Goal: Task Accomplishment & Management: Complete application form

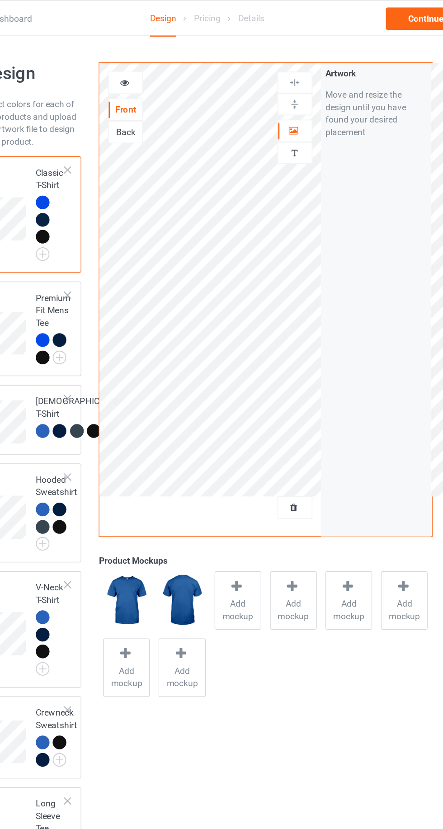
click at [290, 367] on div at bounding box center [285, 368] width 24 height 9
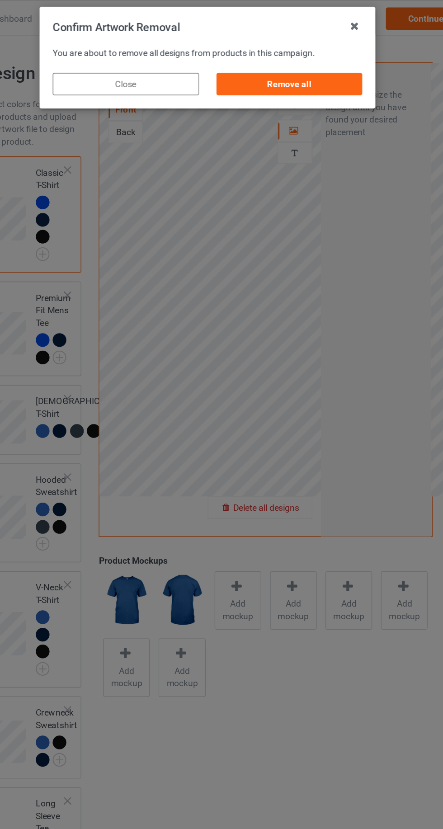
click at [261, 56] on div "Remove all" at bounding box center [281, 61] width 106 height 16
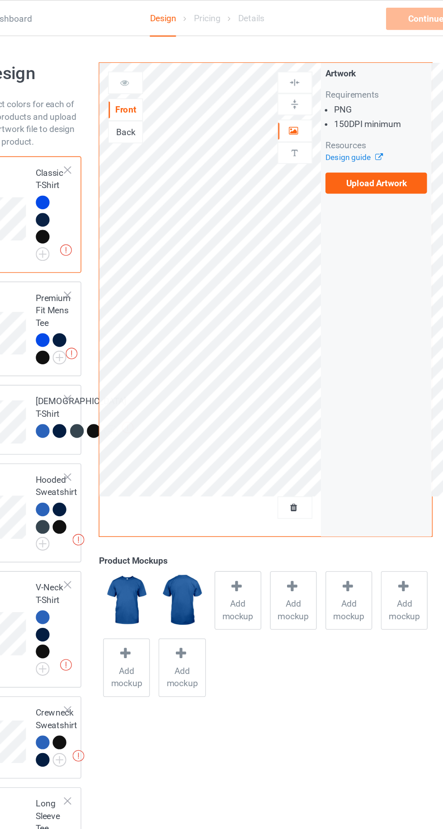
click at [358, 132] on label "Upload Artwork" at bounding box center [344, 132] width 74 height 15
click at [0, 0] on input "Upload Artwork" at bounding box center [0, 0] width 0 height 0
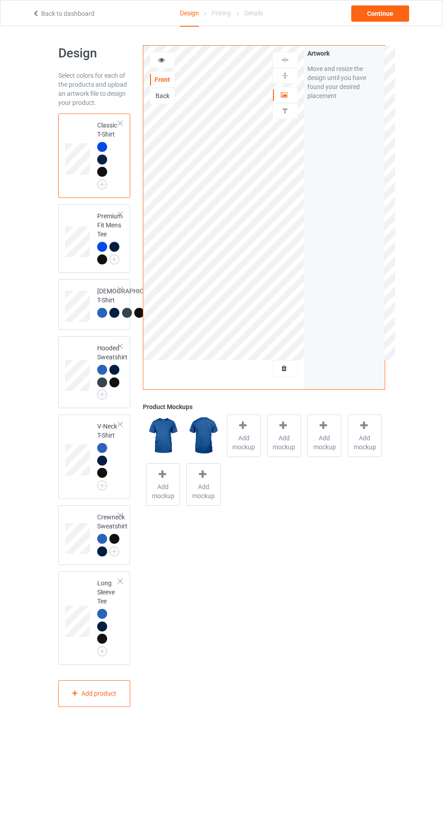
click at [102, 145] on div at bounding box center [102, 147] width 10 height 10
click at [246, 438] on span "Add mockup" at bounding box center [243, 442] width 33 height 18
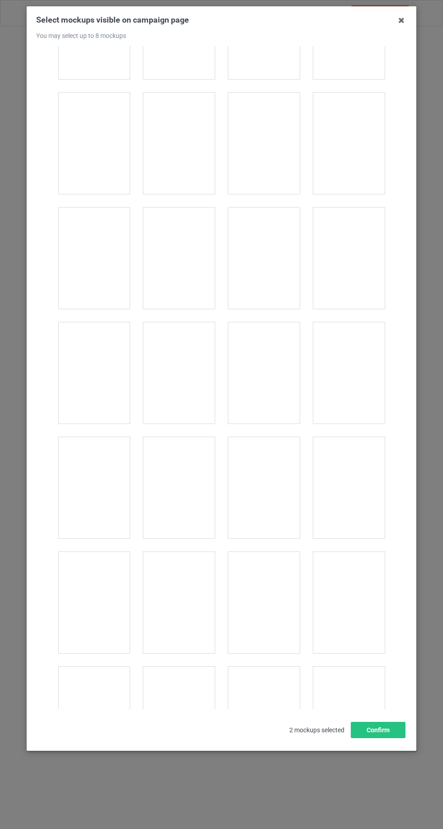
scroll to position [880, 0]
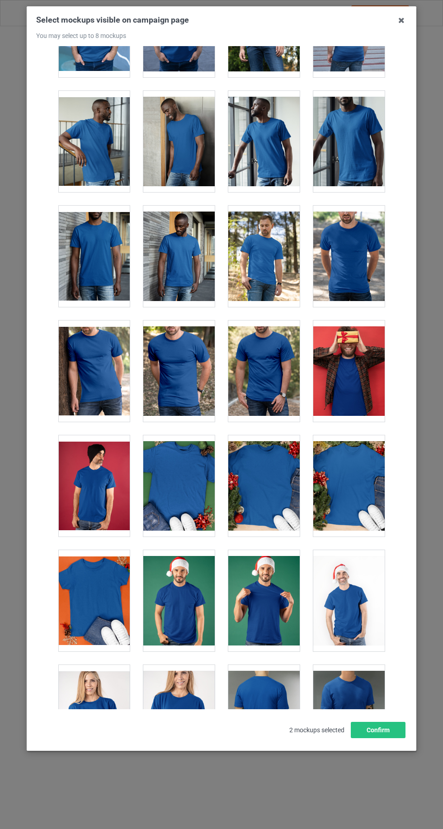
click at [358, 225] on div at bounding box center [348, 256] width 71 height 101
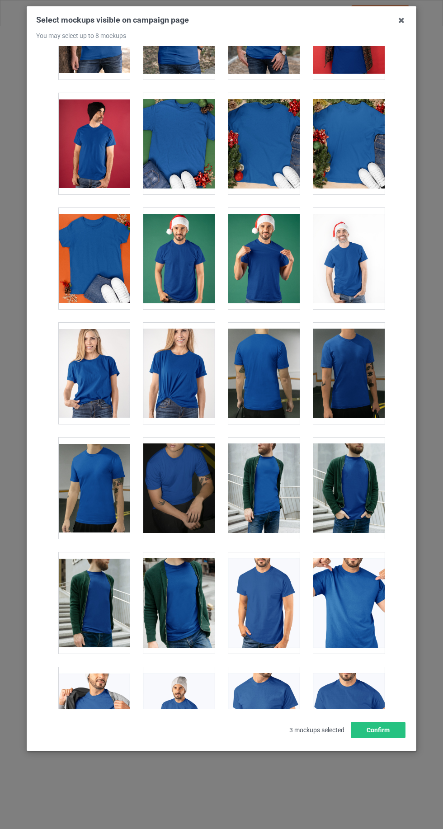
scroll to position [1224, 0]
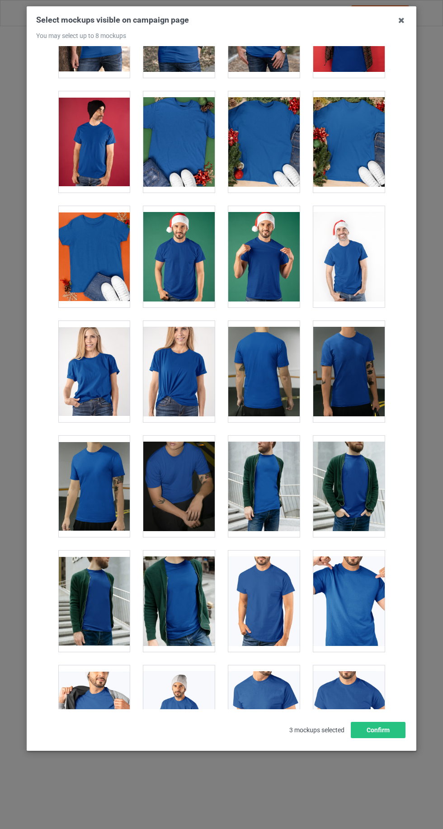
click at [364, 593] on div at bounding box center [348, 600] width 71 height 101
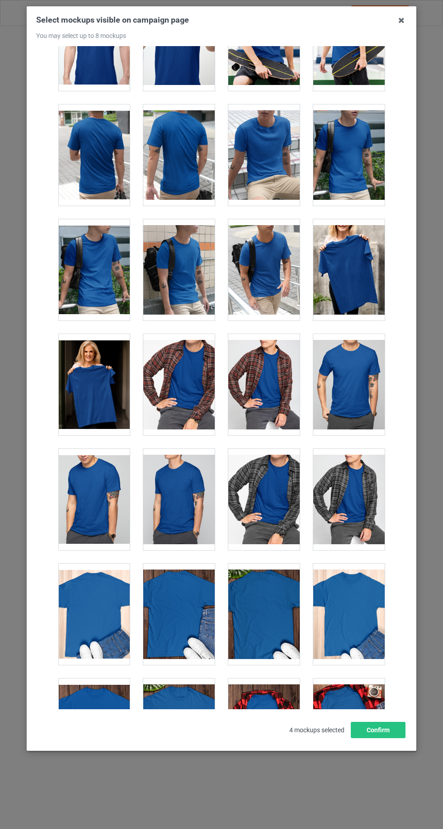
scroll to position [2248, 0]
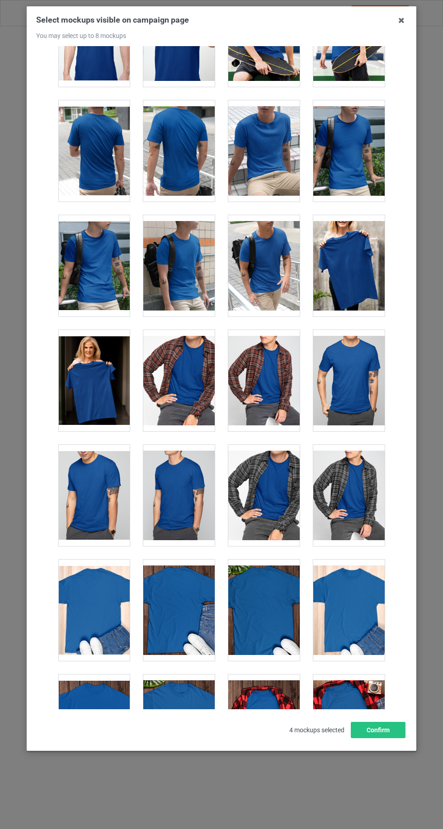
click at [107, 385] on div at bounding box center [93, 380] width 71 height 101
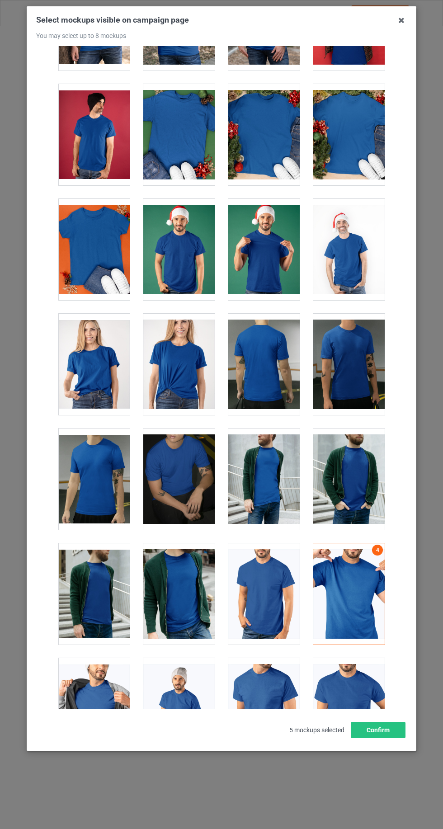
scroll to position [1227, 0]
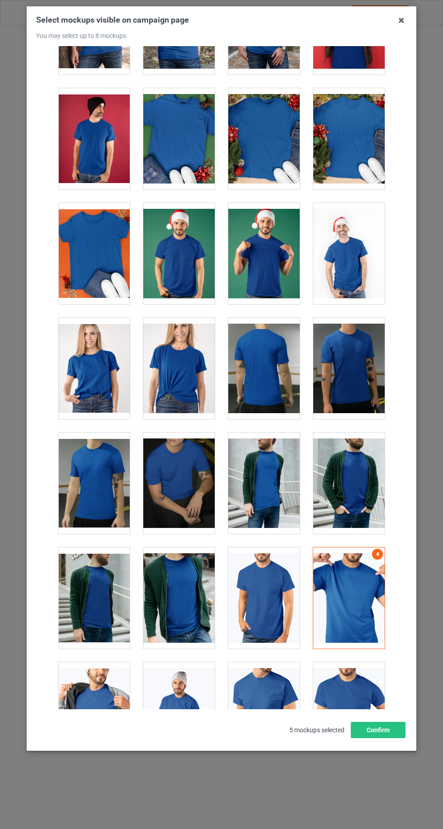
click at [91, 373] on div at bounding box center [93, 368] width 71 height 101
click at [401, 21] on icon at bounding box center [401, 20] width 14 height 14
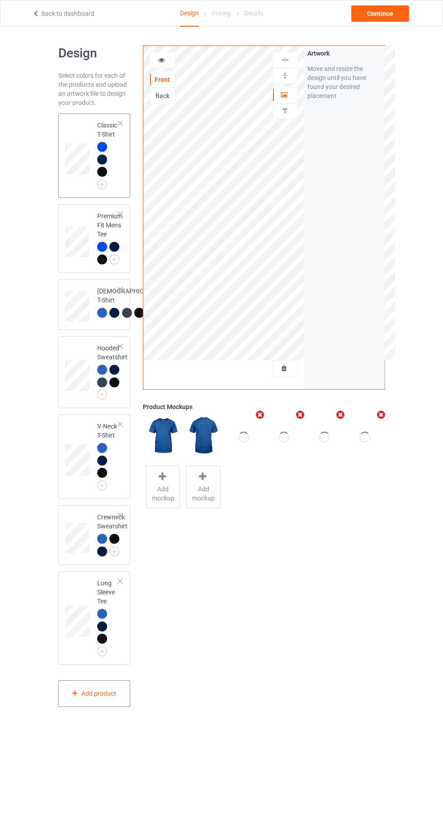
click at [284, 92] on icon at bounding box center [285, 93] width 8 height 6
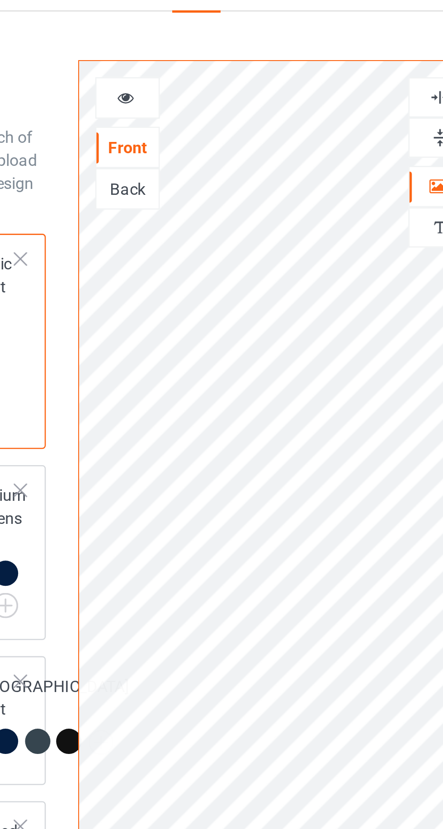
click at [156, 63] on div at bounding box center [162, 60] width 24 height 9
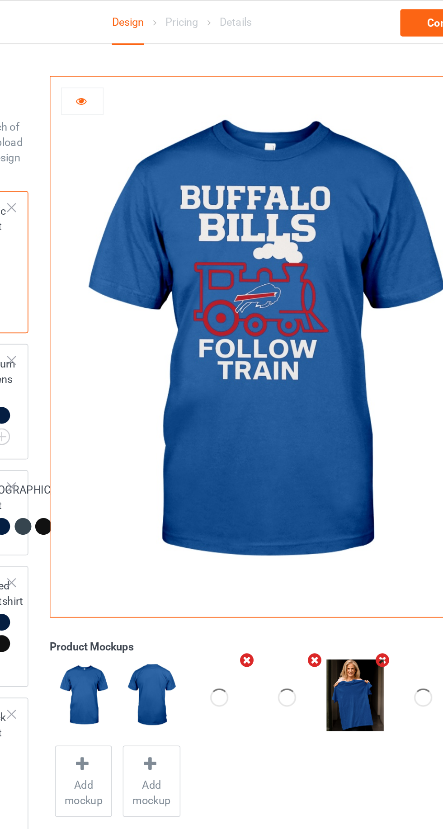
click at [161, 60] on icon at bounding box center [162, 59] width 8 height 6
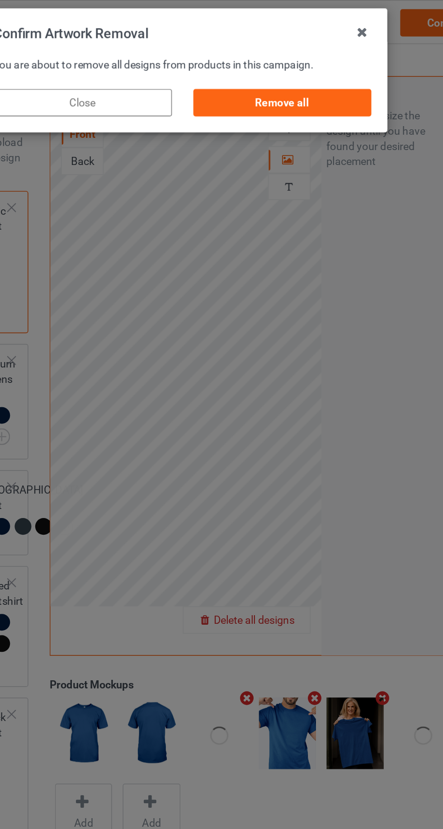
click at [296, 62] on div "Remove all" at bounding box center [281, 61] width 106 height 16
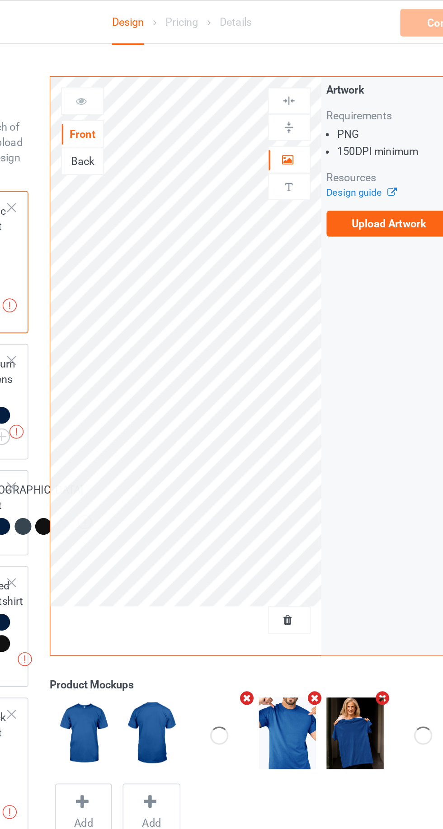
click at [360, 132] on label "Upload Artwork" at bounding box center [344, 132] width 74 height 15
click at [0, 0] on input "Upload Artwork" at bounding box center [0, 0] width 0 height 0
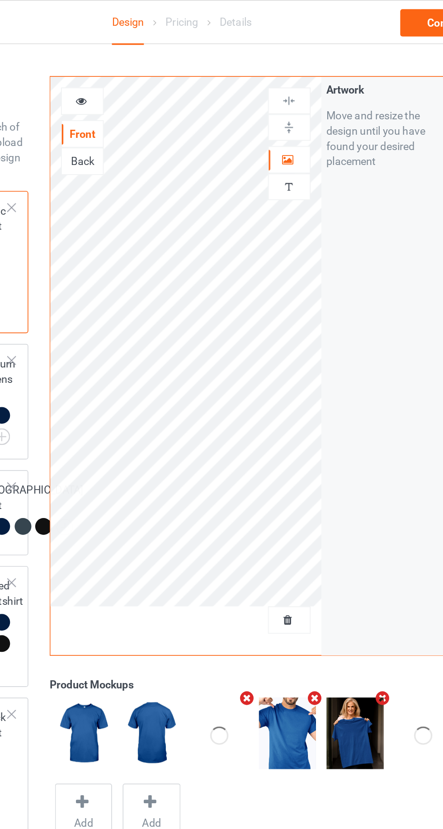
click at [285, 94] on icon at bounding box center [285, 93] width 8 height 6
click at [161, 60] on icon at bounding box center [162, 59] width 8 height 6
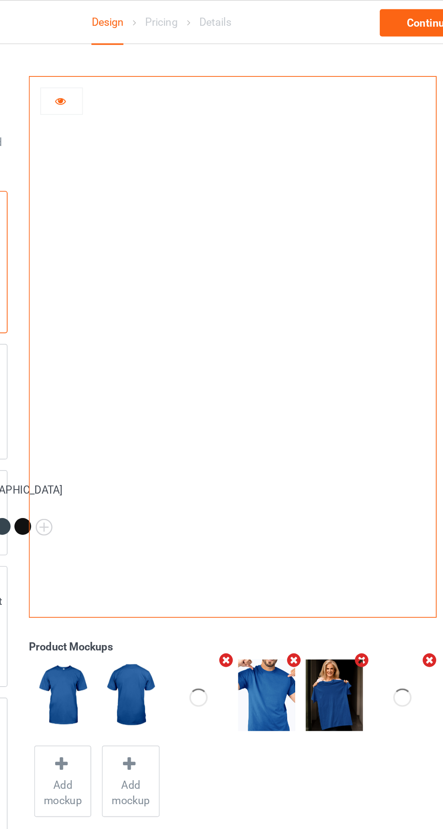
click at [169, 63] on div at bounding box center [162, 60] width 24 height 9
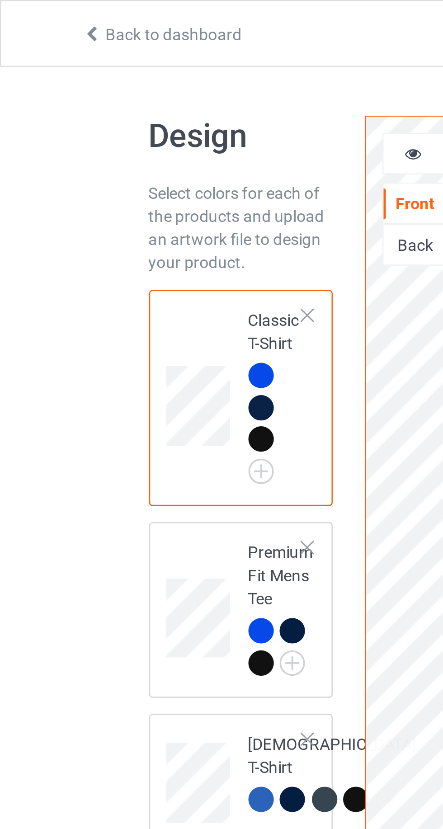
click at [161, 57] on icon at bounding box center [162, 59] width 8 height 6
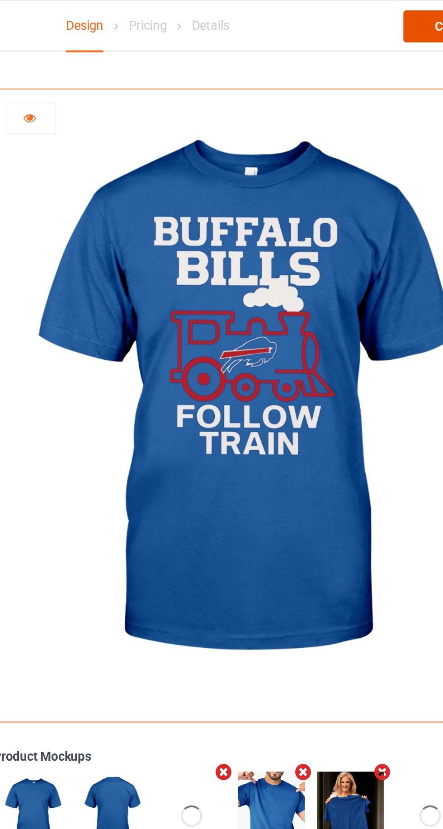
click at [365, 8] on div "Continue" at bounding box center [380, 13] width 58 height 16
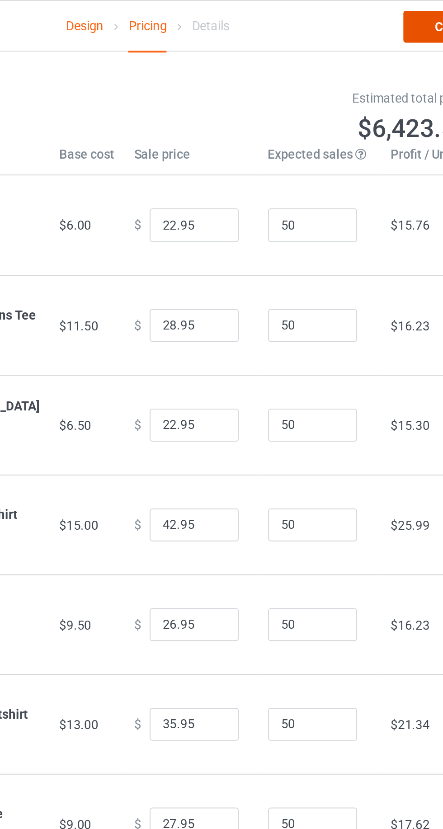
click at [358, 14] on link "Continue" at bounding box center [380, 13] width 58 height 16
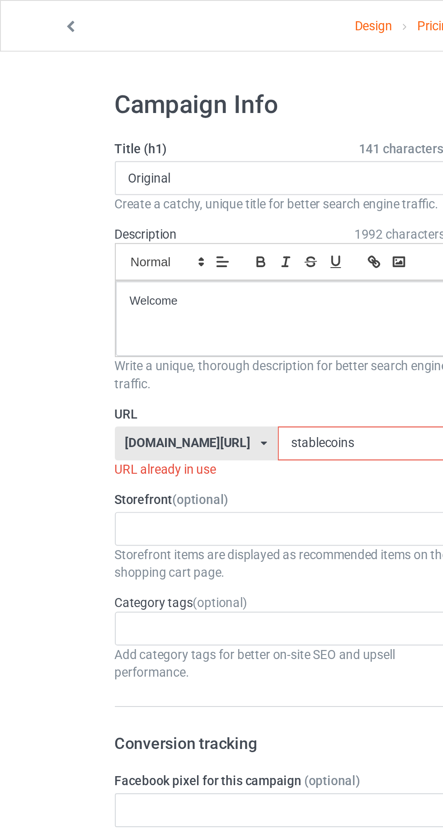
click at [167, 227] on input "stablecoins" at bounding box center [188, 224] width 95 height 17
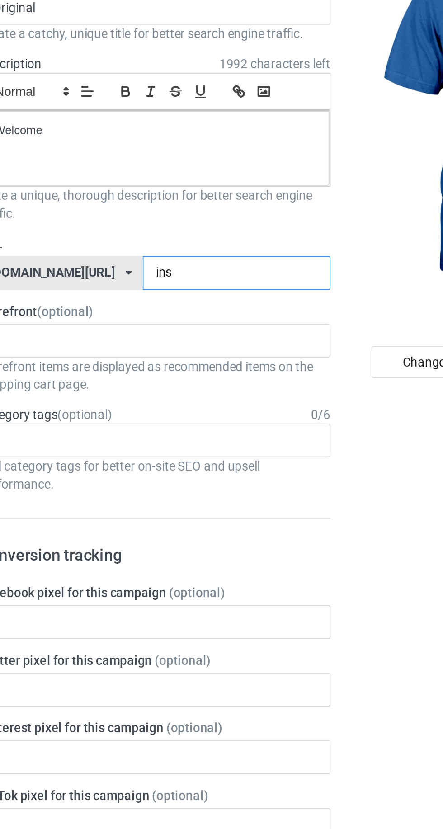
type input "ins"
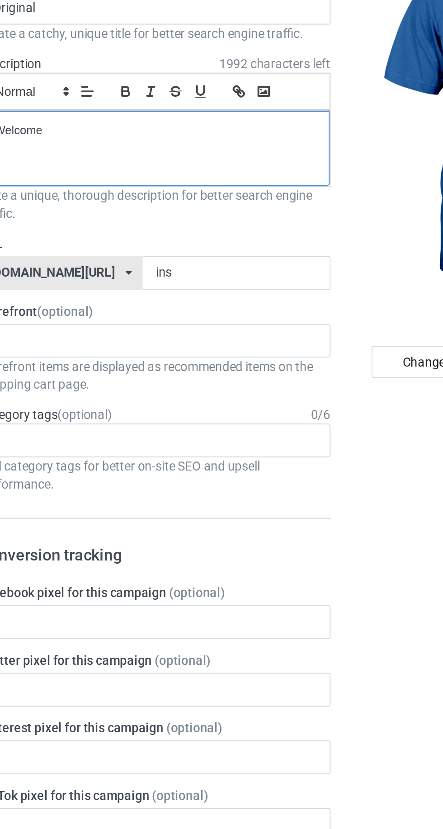
click at [159, 155] on p "Welcome" at bounding box center [147, 153] width 163 height 9
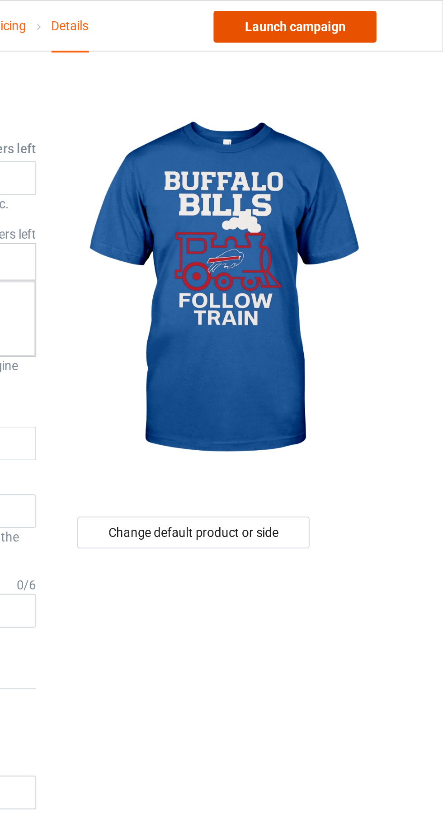
click at [380, 14] on link "Launch campaign" at bounding box center [367, 13] width 83 height 16
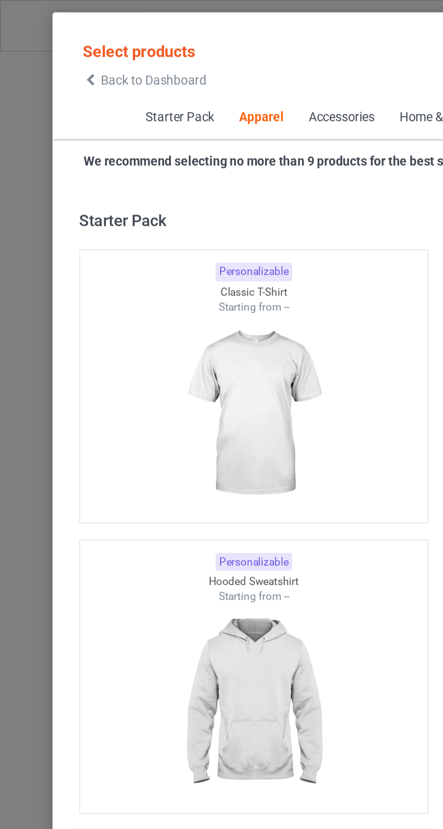
scroll to position [483, 0]
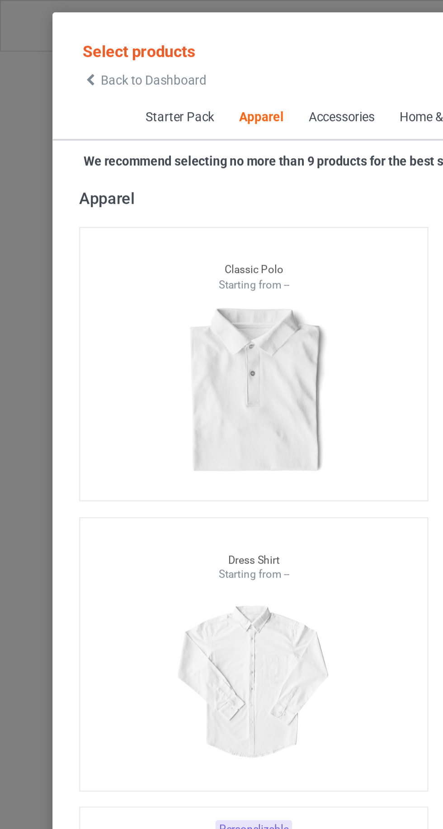
click at [49, 42] on div "Back to Dashboard" at bounding box center [73, 41] width 63 height 6
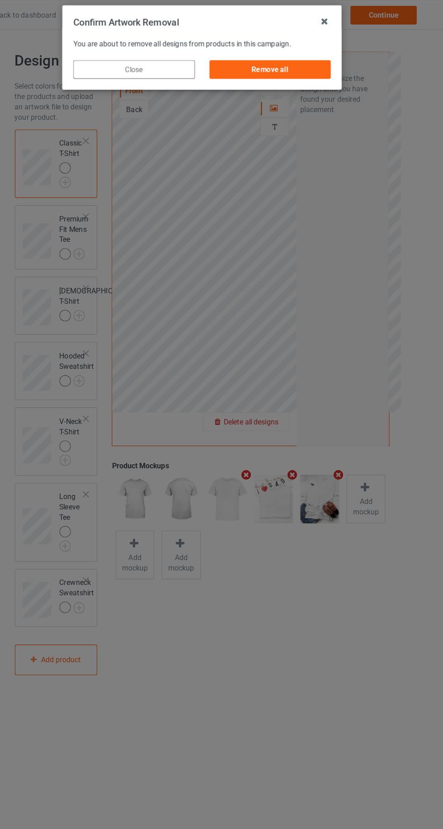
click at [286, 61] on div "Remove all" at bounding box center [281, 61] width 106 height 16
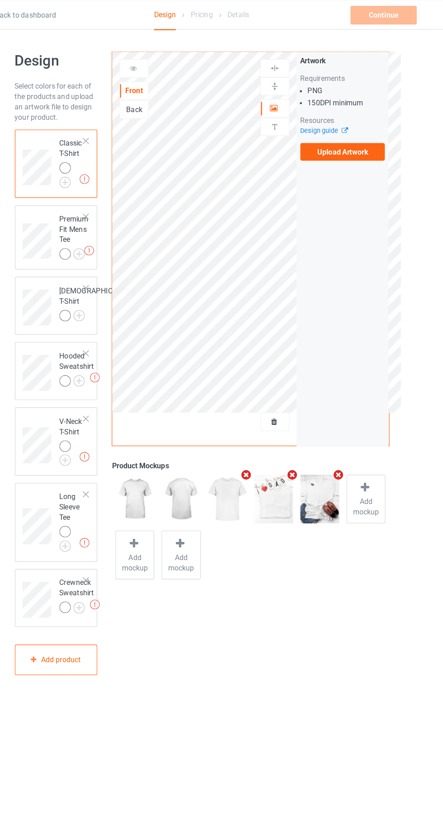
click at [365, 137] on label "Upload Artwork" at bounding box center [344, 132] width 74 height 15
click at [0, 0] on input "Upload Artwork" at bounding box center [0, 0] width 0 height 0
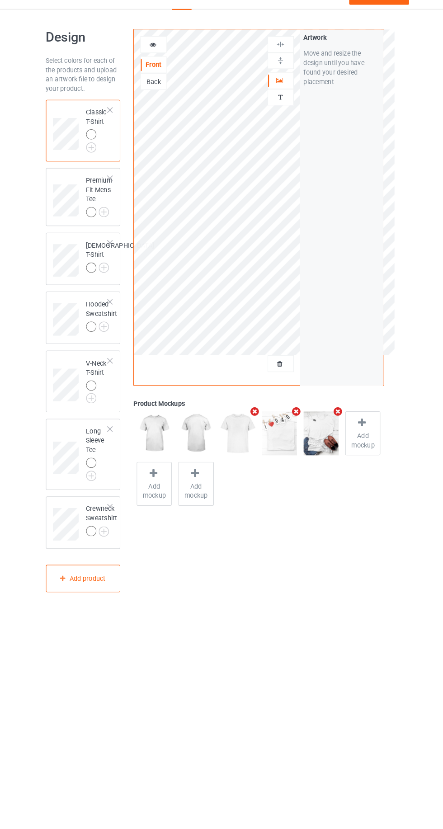
click at [161, 58] on icon at bounding box center [162, 59] width 8 height 6
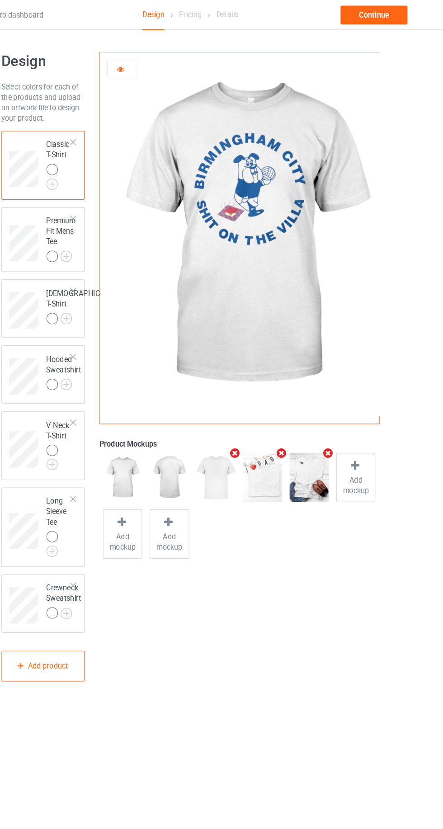
click at [0, 0] on img at bounding box center [0, 0] width 0 height 0
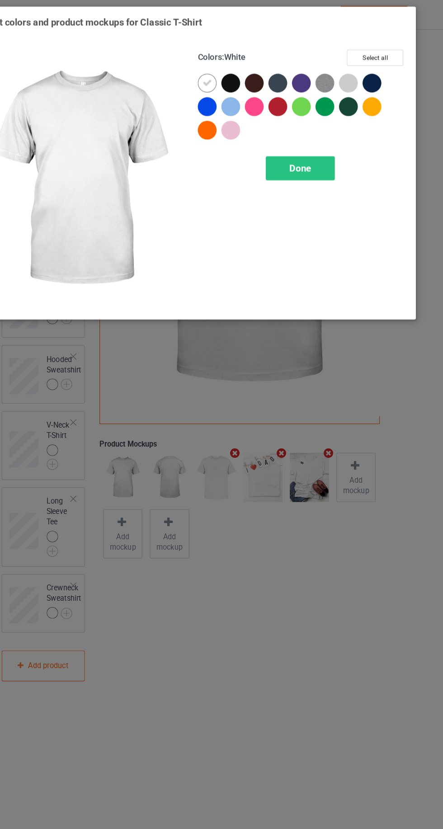
click at [353, 74] on div at bounding box center [358, 72] width 16 height 16
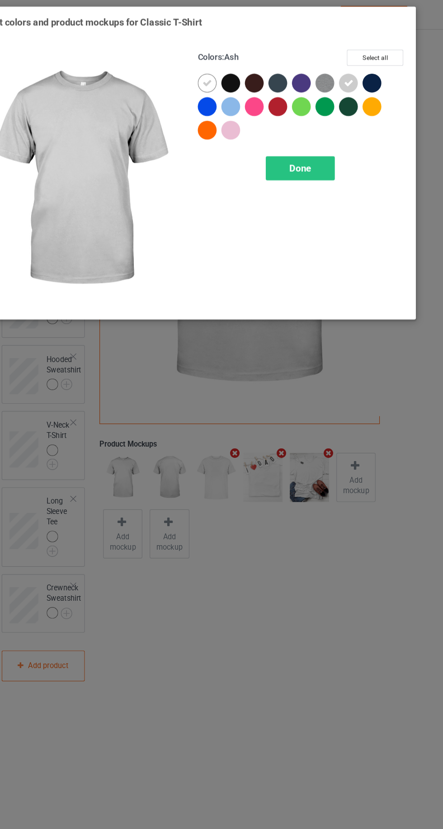
click at [320, 140] on div "Done" at bounding box center [316, 146] width 60 height 21
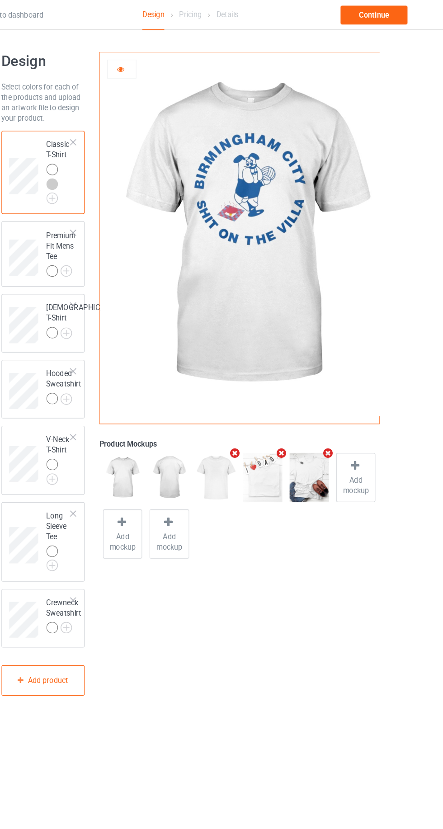
click at [0, 0] on img at bounding box center [0, 0] width 0 height 0
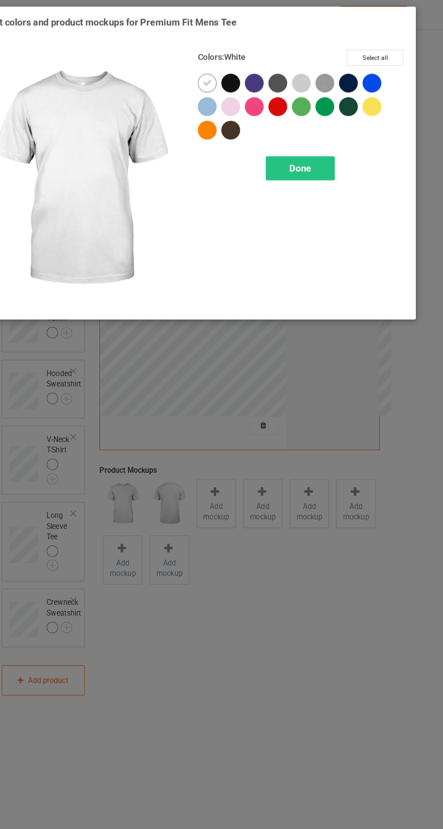
click at [317, 76] on div at bounding box center [317, 72] width 16 height 16
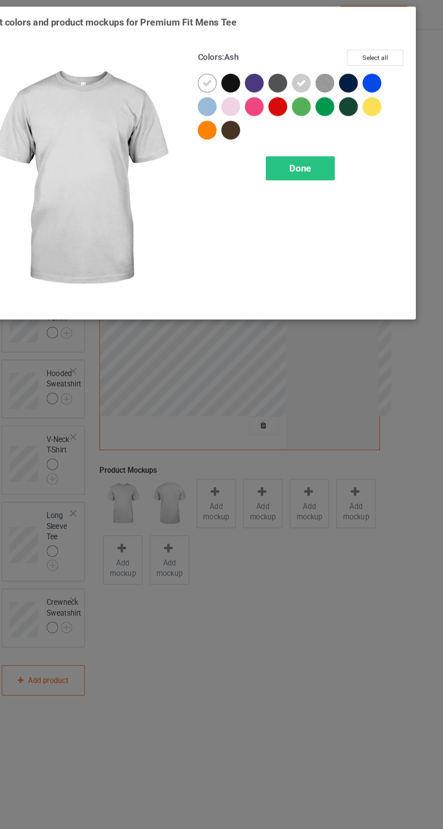
click at [314, 144] on span "Done" at bounding box center [316, 145] width 19 height 9
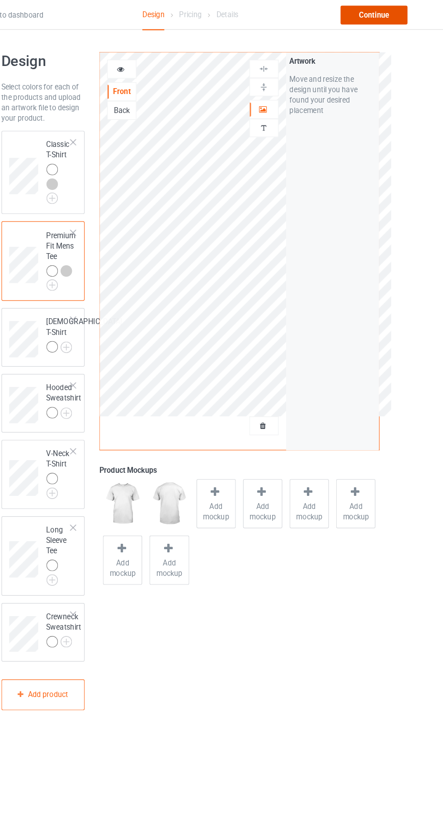
click at [386, 16] on div "Continue" at bounding box center [380, 13] width 58 height 16
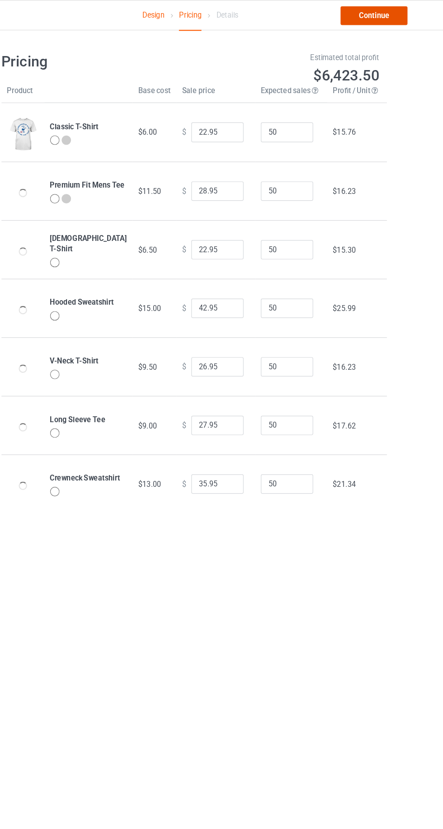
click at [390, 20] on link "Continue" at bounding box center [380, 13] width 58 height 16
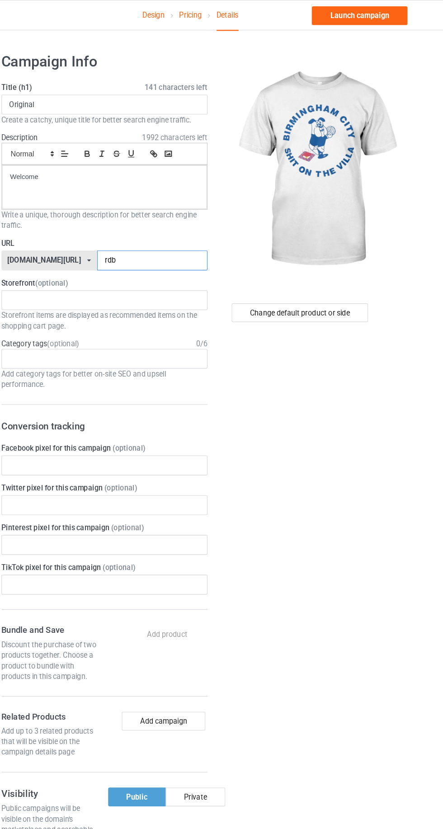
click at [187, 224] on input "rdb" at bounding box center [188, 224] width 95 height 17
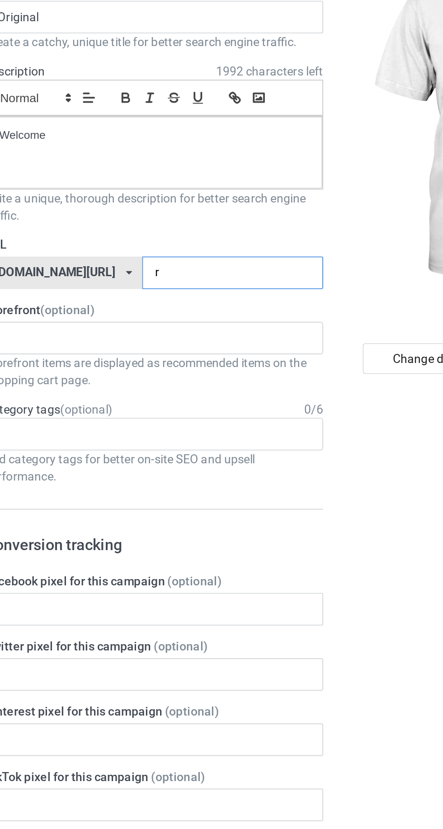
type input "ri"
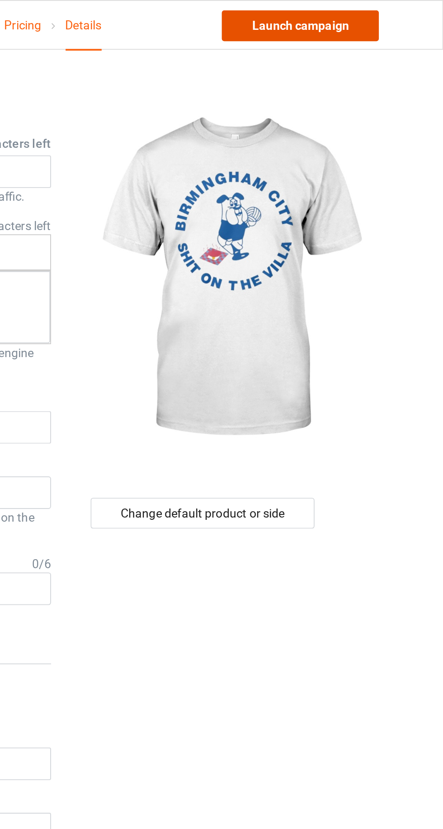
click at [375, 13] on link "Launch campaign" at bounding box center [367, 13] width 83 height 16
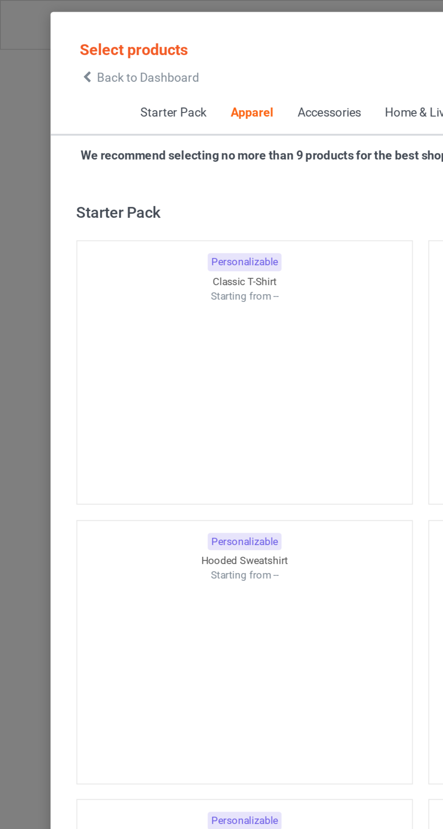
scroll to position [483, 0]
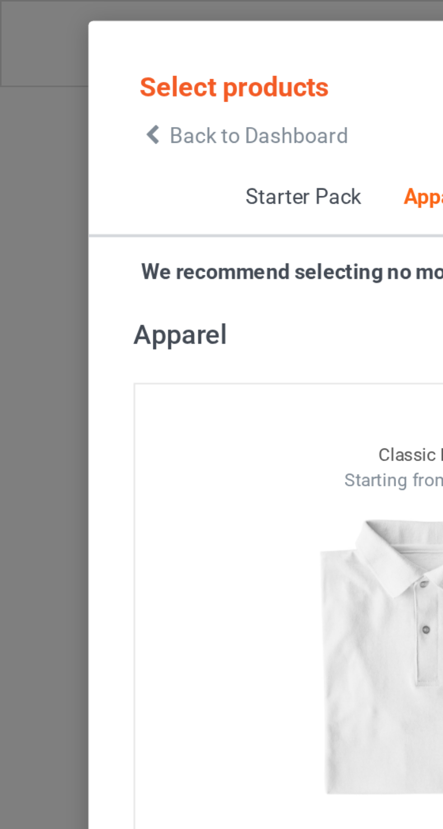
click at [44, 38] on icon at bounding box center [46, 41] width 8 height 6
